Goal: Task Accomplishment & Management: Use online tool/utility

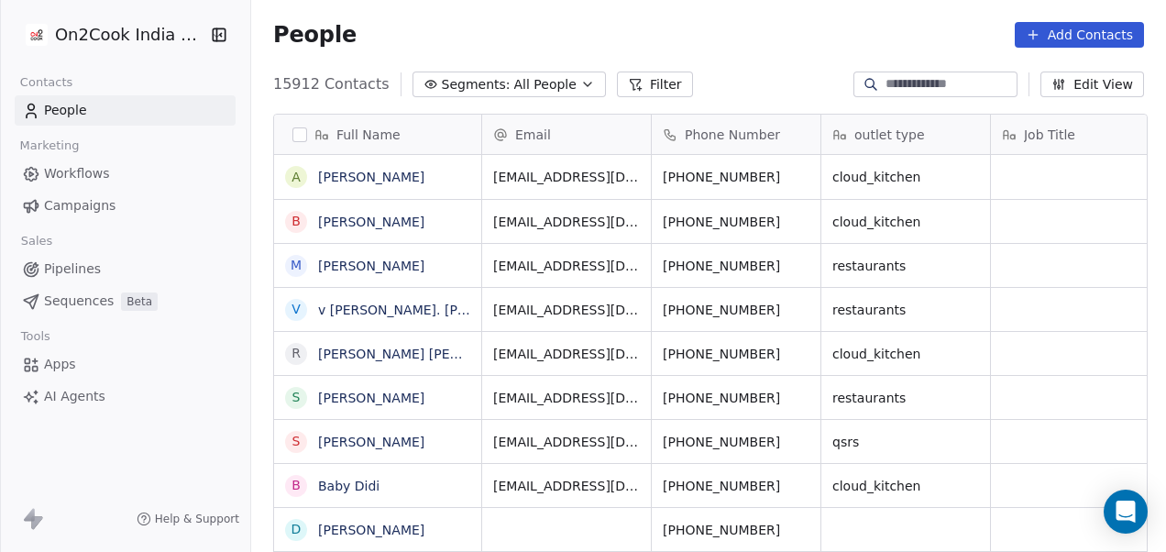
scroll to position [471, 904]
click at [634, 85] on button "Filter" at bounding box center [655, 85] width 76 height 26
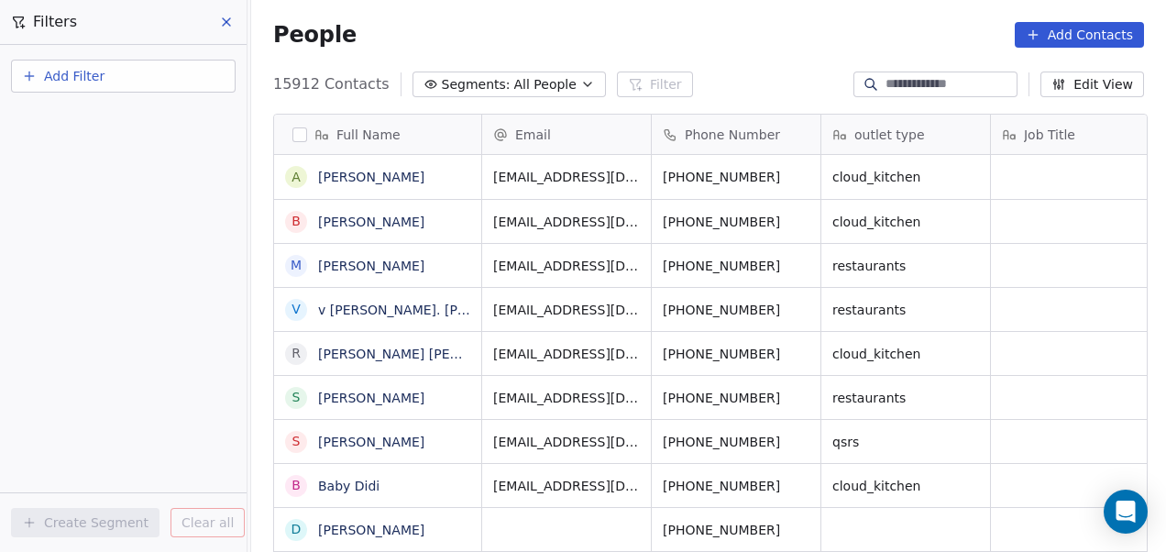
click at [88, 81] on span "Add Filter" at bounding box center [74, 76] width 61 height 19
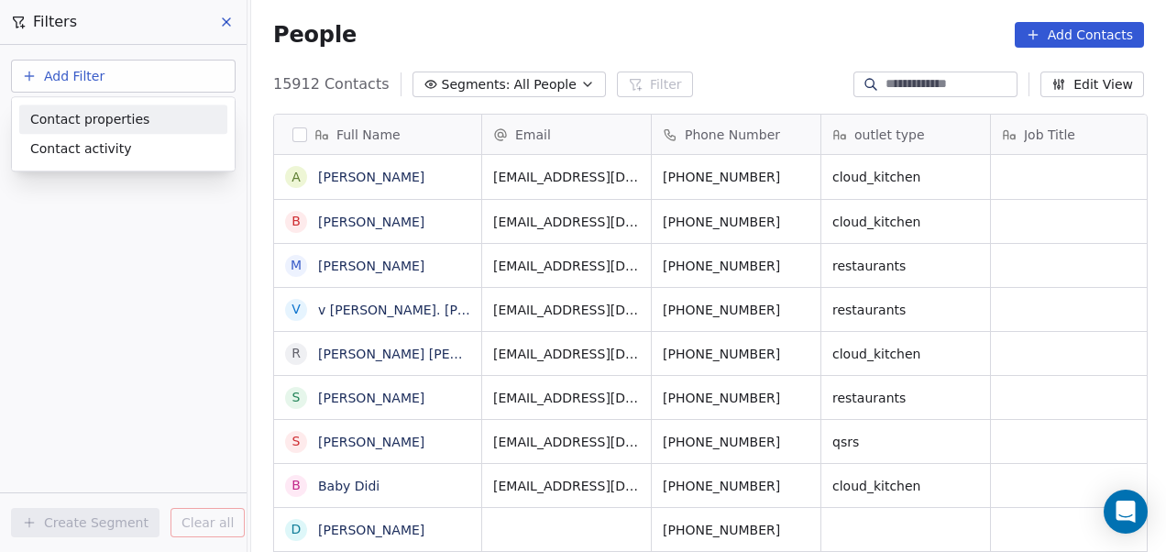
click at [88, 116] on span "Contact properties" at bounding box center [89, 119] width 119 height 19
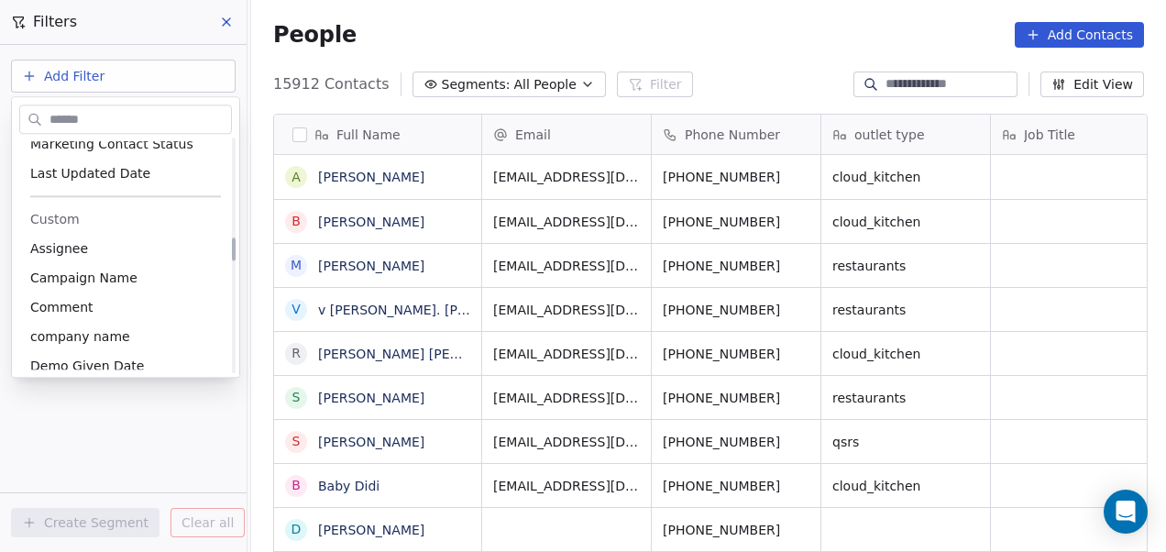
scroll to position [978, 0]
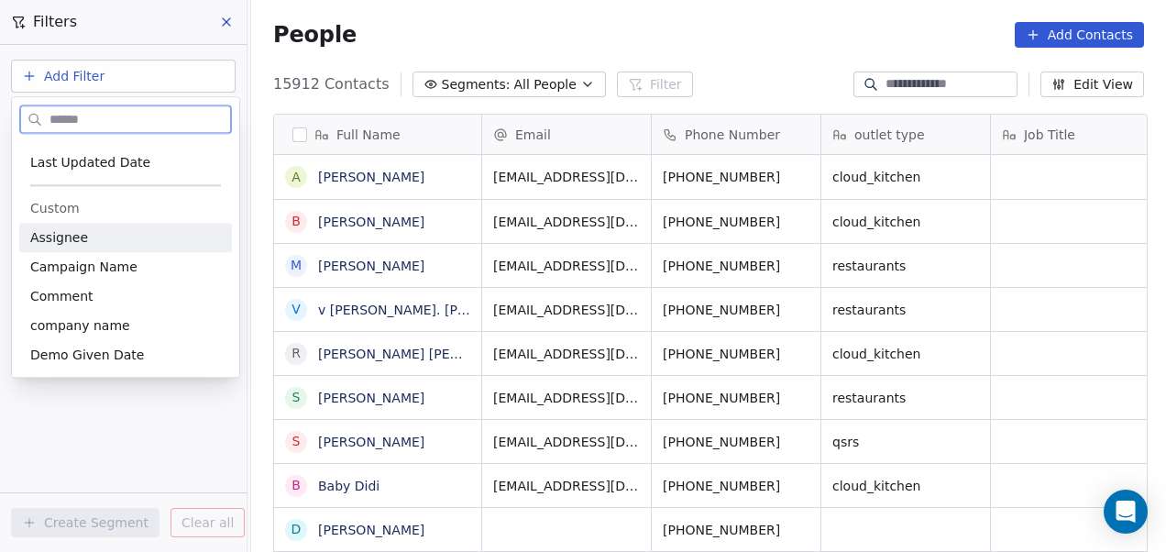
click at [120, 241] on div "Assignee" at bounding box center [125, 237] width 191 height 18
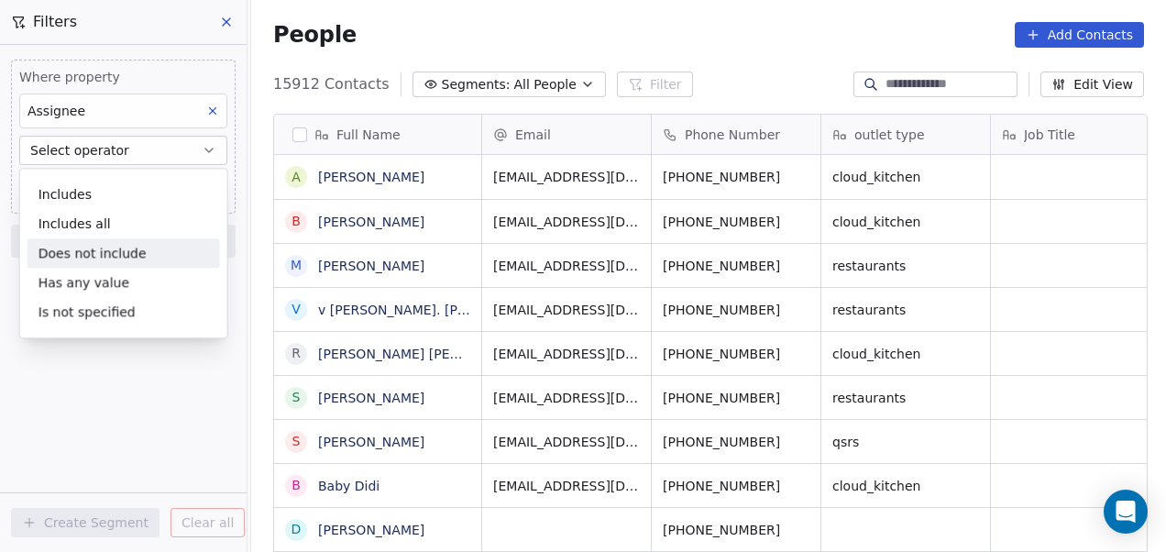
click at [106, 247] on div "Does not include" at bounding box center [124, 252] width 193 height 29
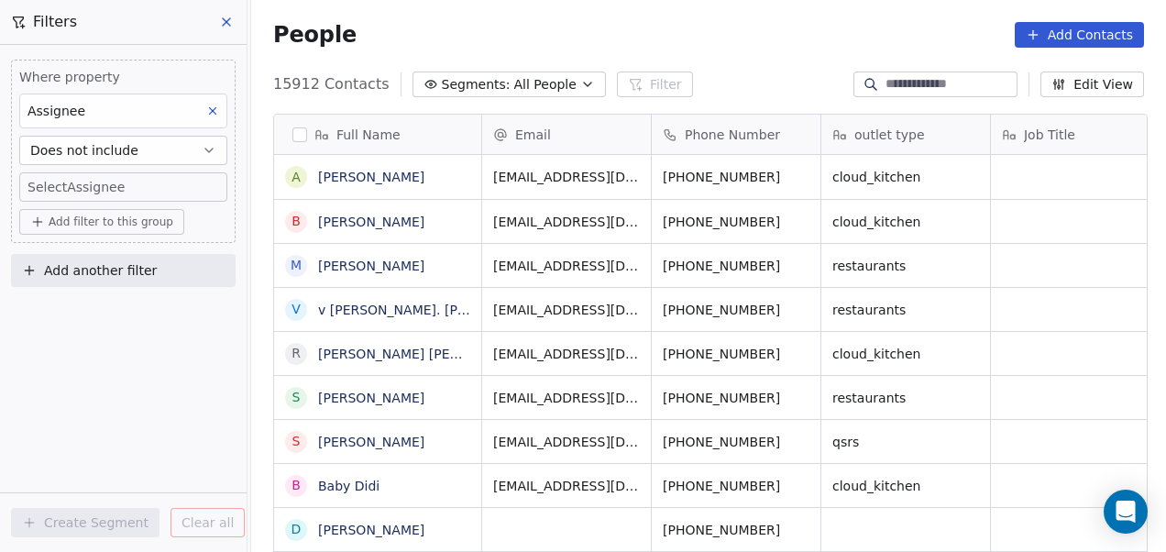
click at [130, 187] on body "On2Cook India Pvt. Ltd. Contacts People Marketing Workflows Campaigns Sales Pip…" at bounding box center [583, 276] width 1166 height 552
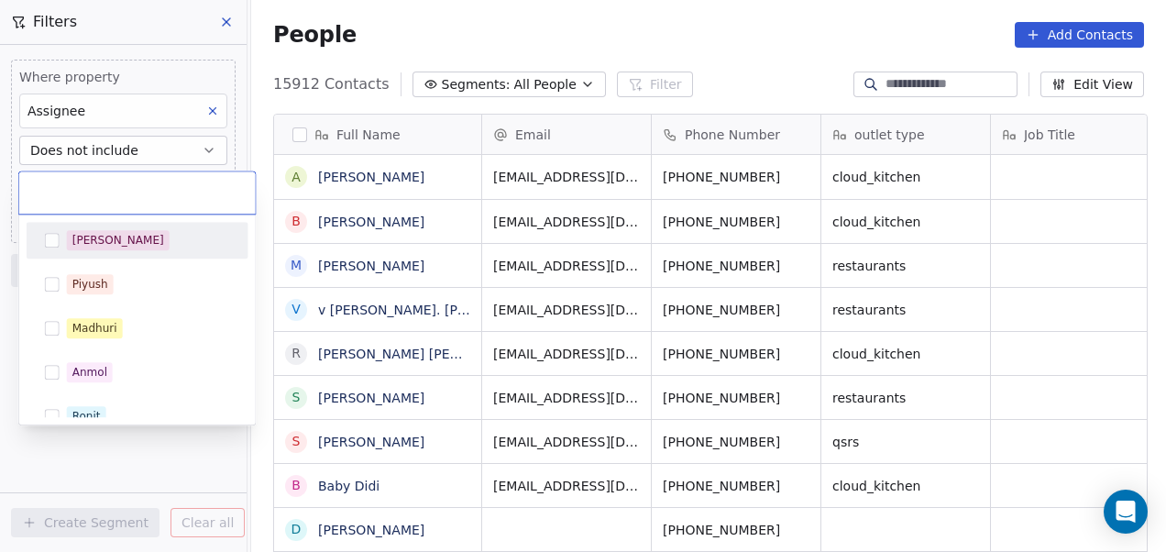
click at [130, 187] on input "text" at bounding box center [137, 192] width 215 height 20
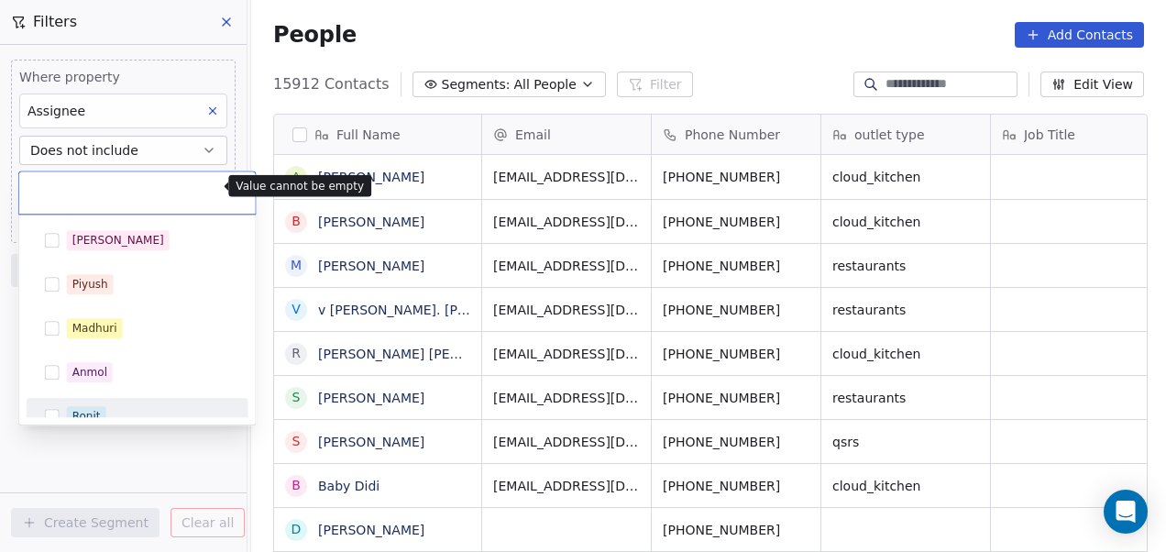
click at [166, 471] on html "On2Cook India Pvt. Ltd. Contacts People Marketing Workflows Campaigns Sales Pip…" at bounding box center [583, 276] width 1166 height 552
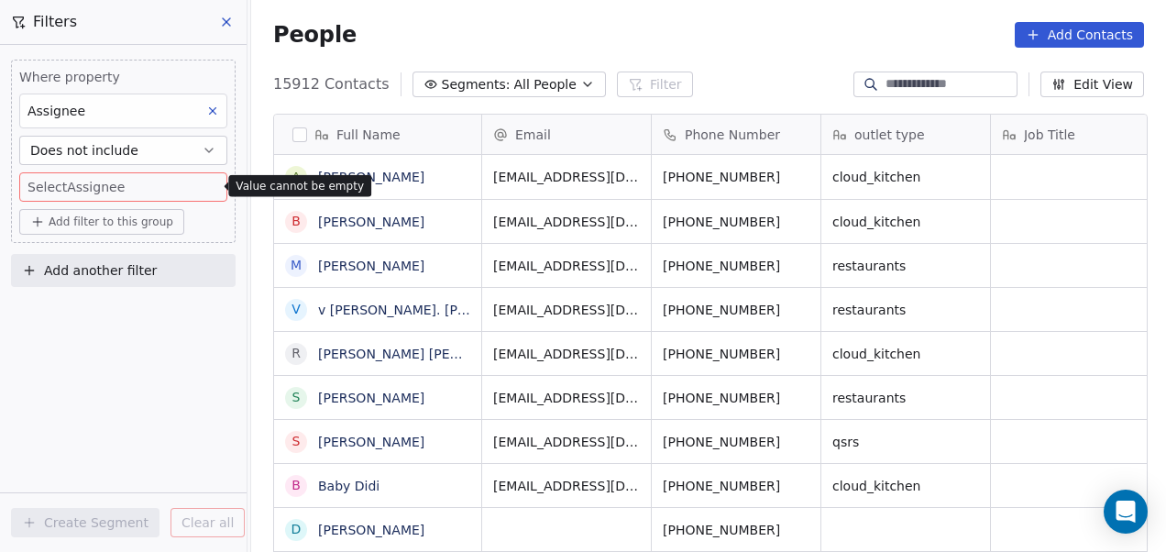
click at [215, 148] on icon "button" at bounding box center [209, 150] width 15 height 15
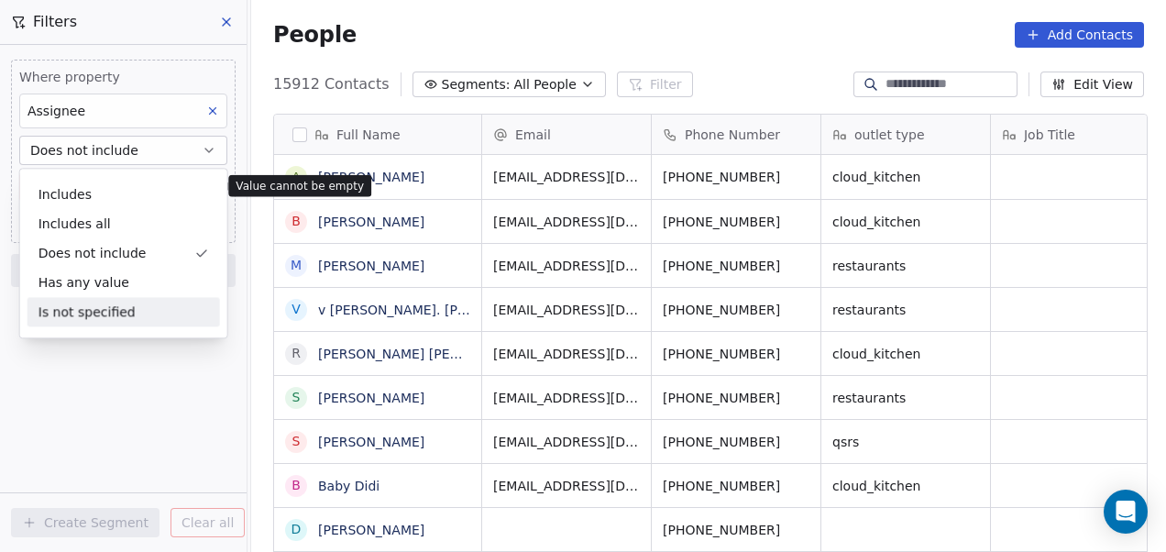
click at [114, 311] on div "Is not specified" at bounding box center [124, 311] width 193 height 29
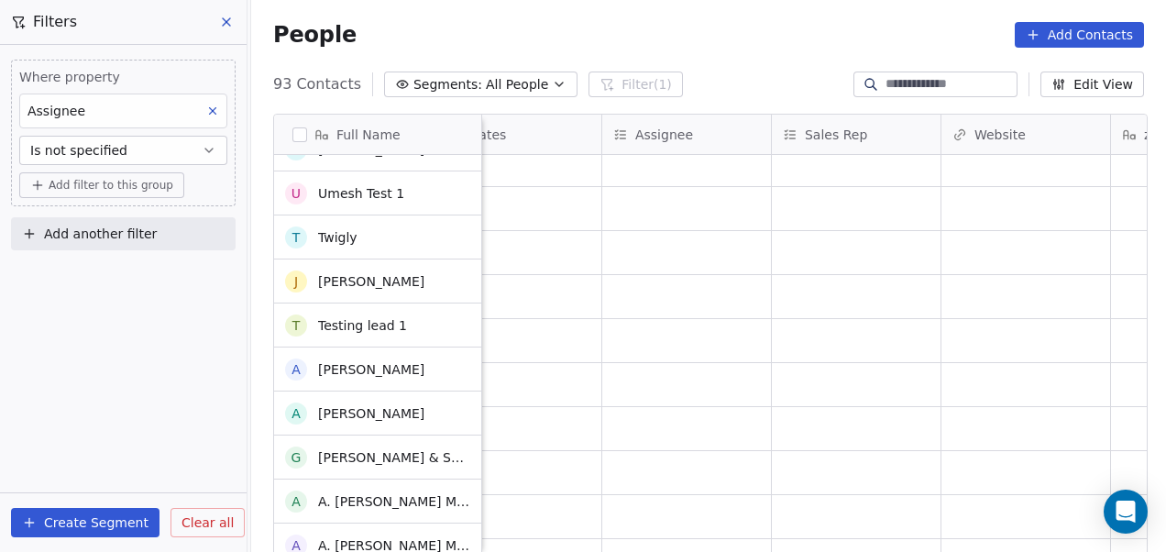
scroll to position [0, 0]
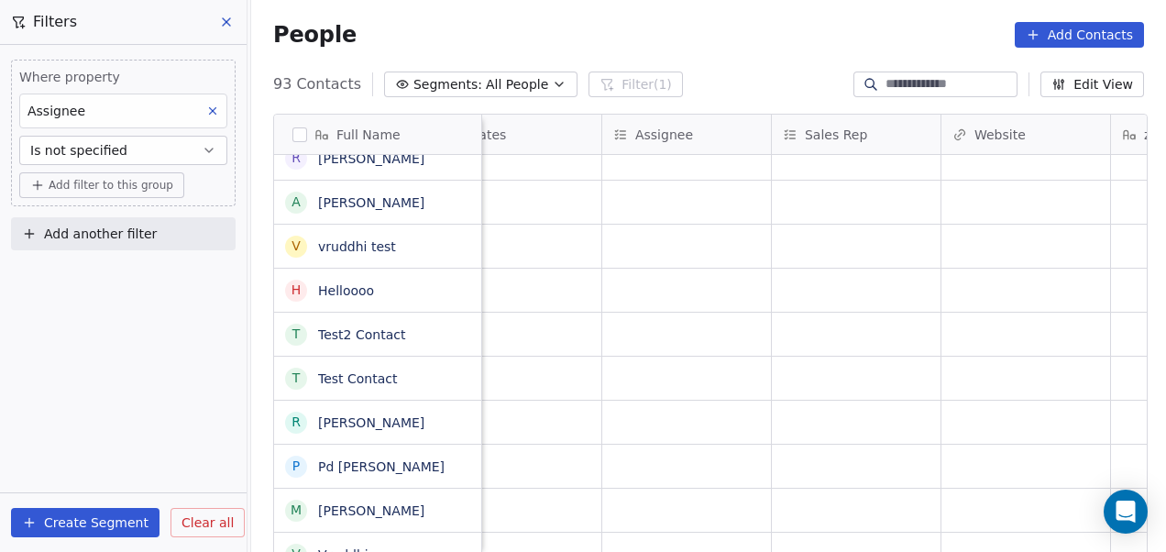
click at [218, 24] on button at bounding box center [228, 22] width 28 height 26
